Goal: Find specific page/section: Find specific page/section

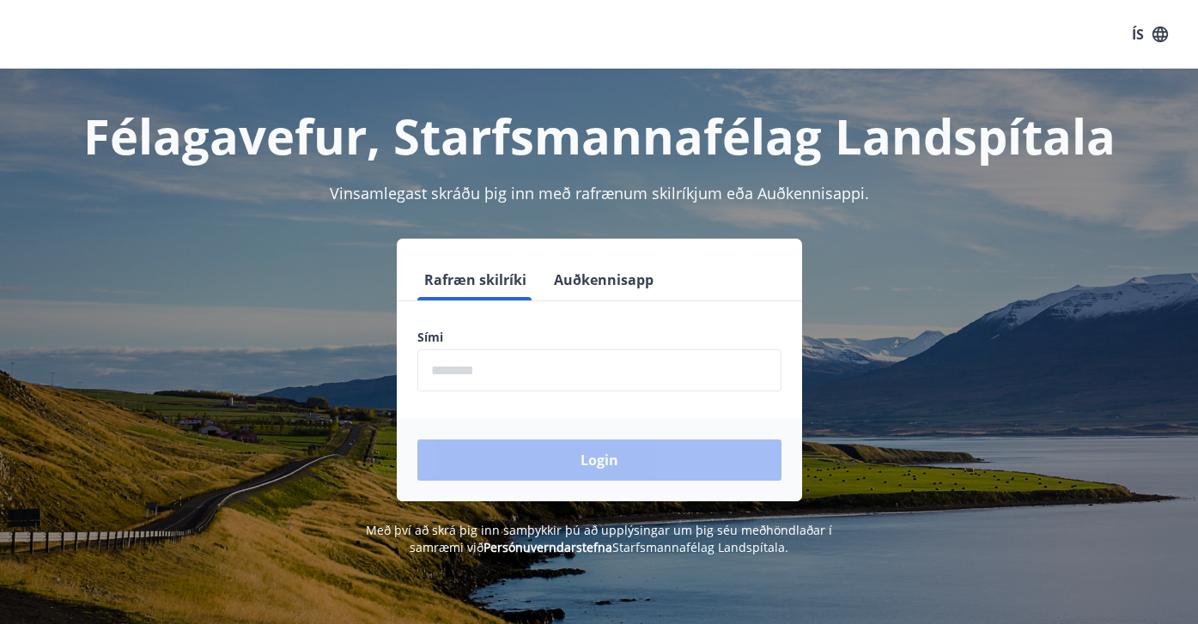
click at [451, 367] on input "phone" at bounding box center [599, 370] width 364 height 42
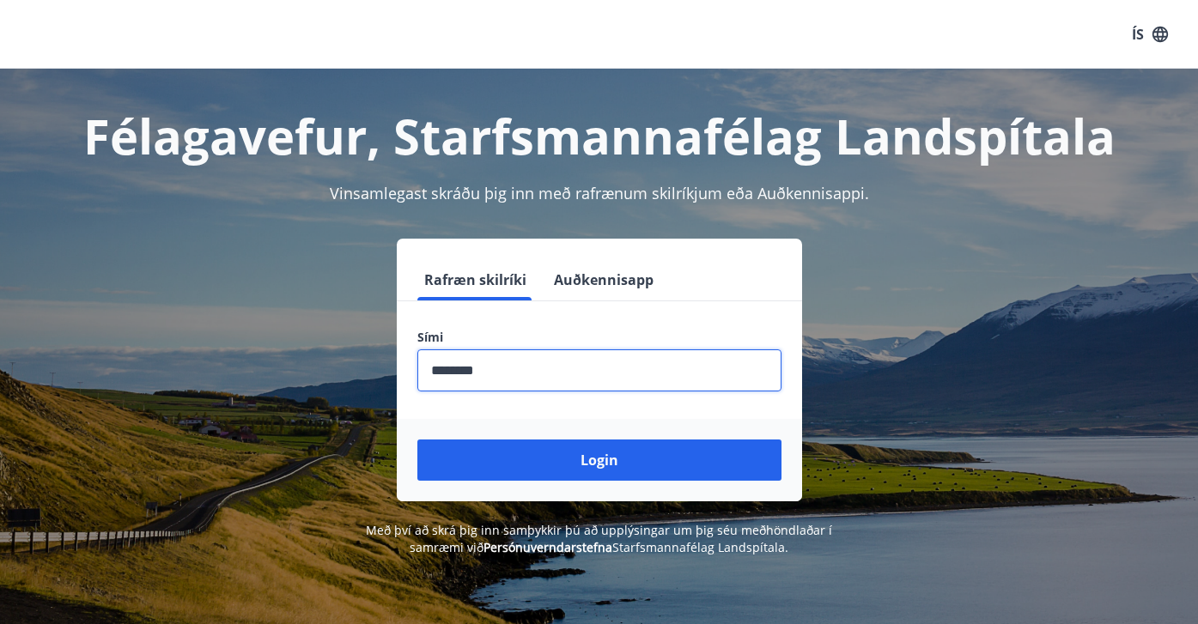
type input "********"
click at [598, 460] on button "Login" at bounding box center [599, 460] width 364 height 41
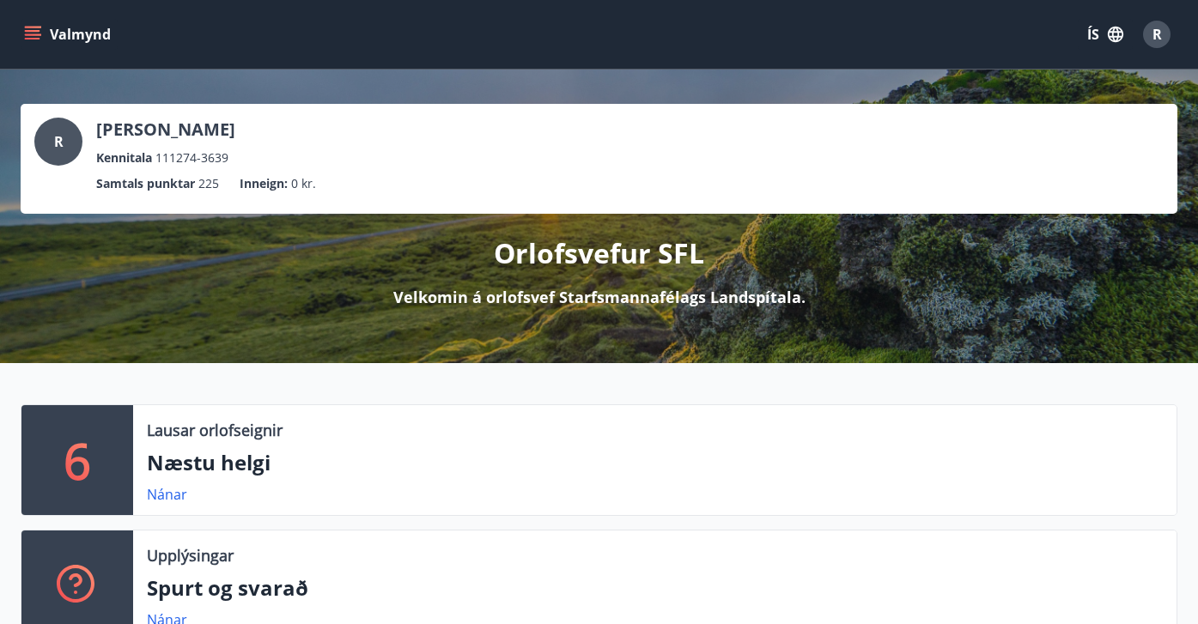
click at [33, 33] on icon "menu" at bounding box center [32, 34] width 17 height 17
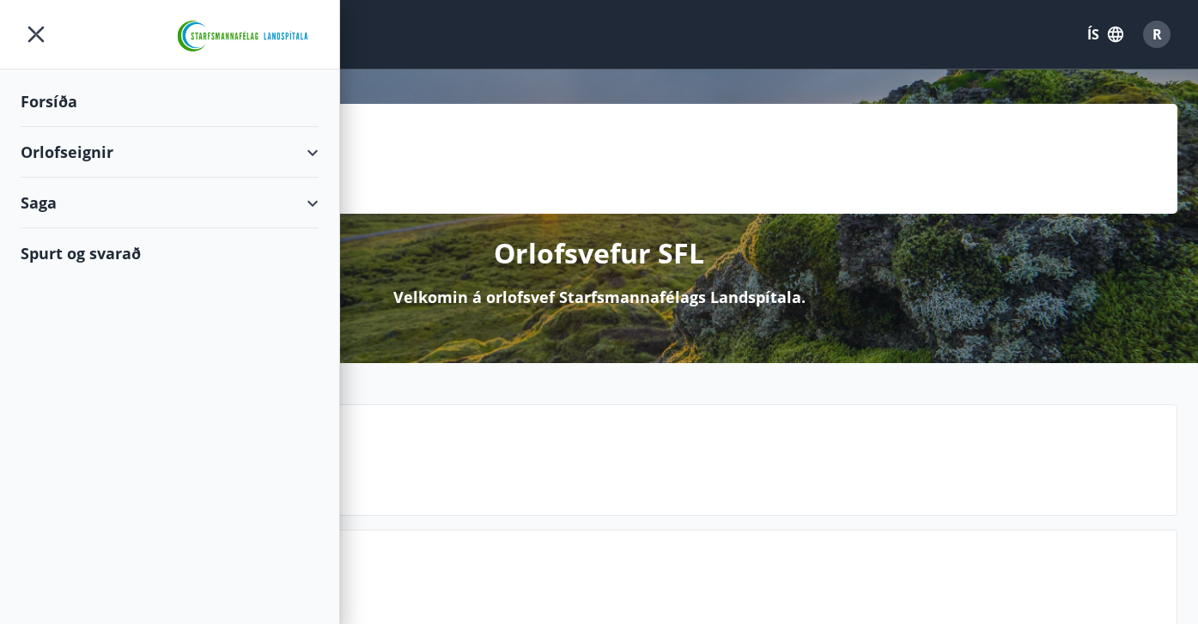
click at [303, 205] on div "Saga" at bounding box center [170, 203] width 298 height 51
click at [76, 248] on div "Bókanir" at bounding box center [169, 246] width 270 height 36
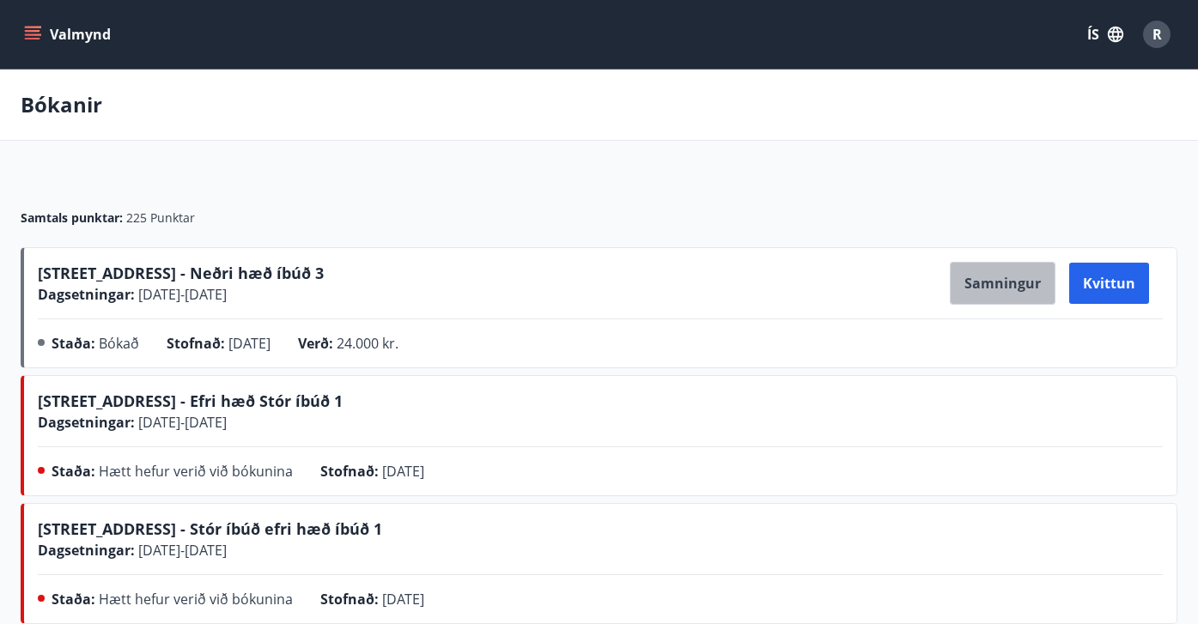
click at [990, 282] on button "Samningur" at bounding box center [1003, 283] width 106 height 43
